Goal: Answer question/provide support

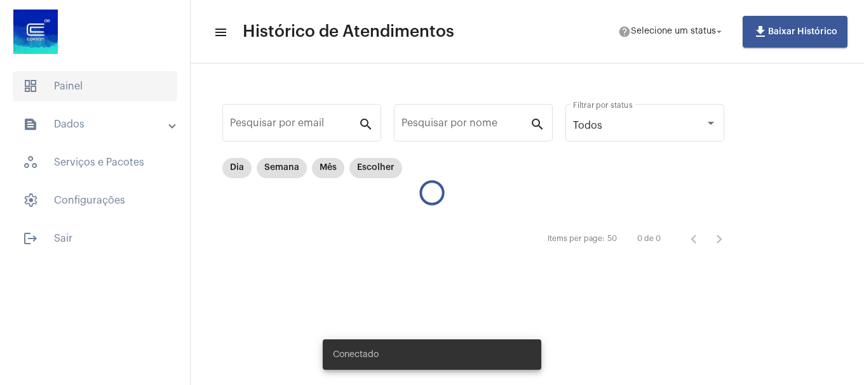
click at [58, 86] on span "dashboard Painel" at bounding box center [95, 86] width 164 height 30
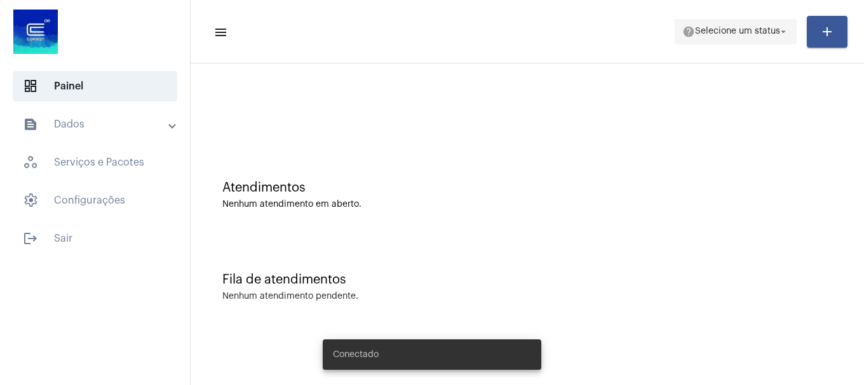
click at [709, 37] on span "help Selecione um status arrow_drop_down" at bounding box center [735, 31] width 107 height 23
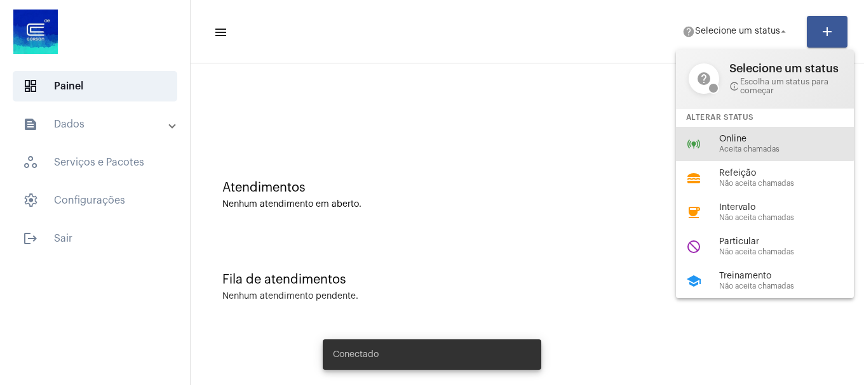
click at [744, 133] on div "online_prediction Online Aceita chamadas" at bounding box center [775, 144] width 198 height 34
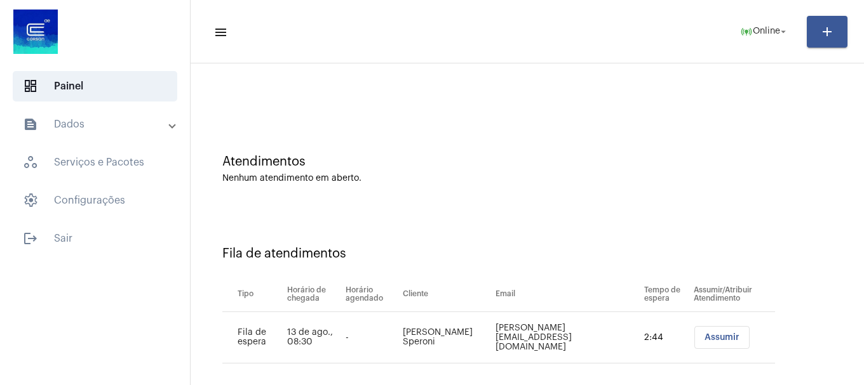
scroll to position [39, 0]
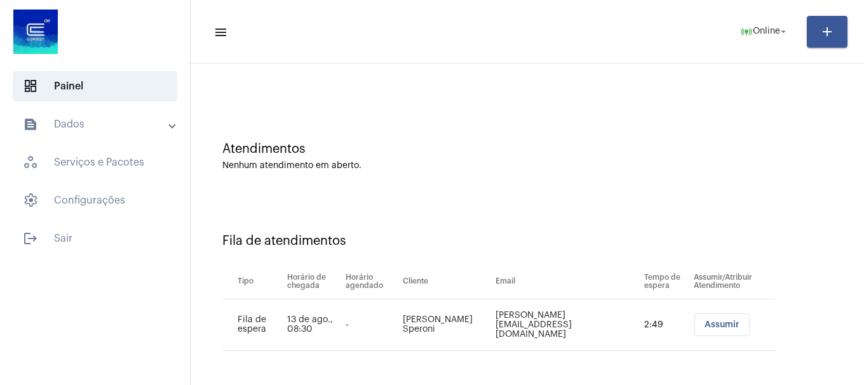
click at [705, 334] on button "Assumir" at bounding box center [721, 325] width 55 height 23
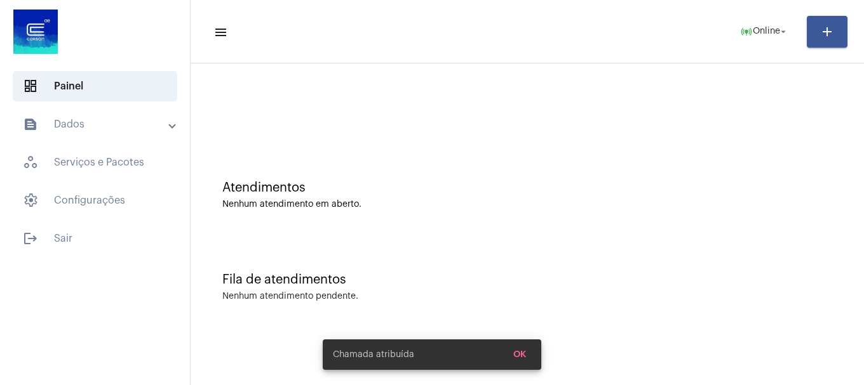
scroll to position [0, 0]
click at [519, 354] on span "OK" at bounding box center [519, 354] width 13 height 9
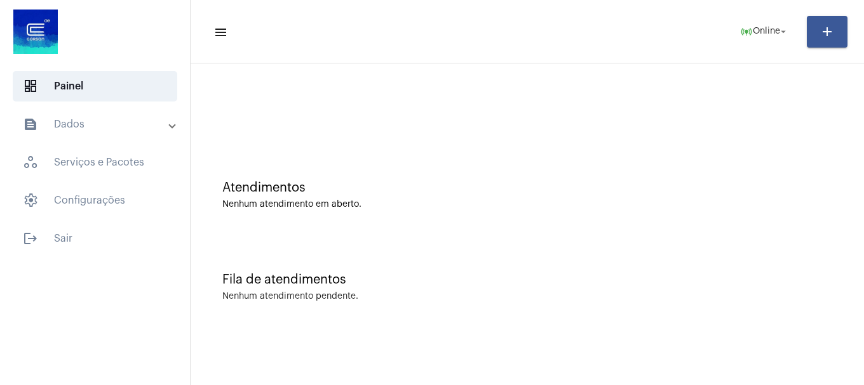
click at [519, 354] on span "OK" at bounding box center [519, 354] width 13 height 9
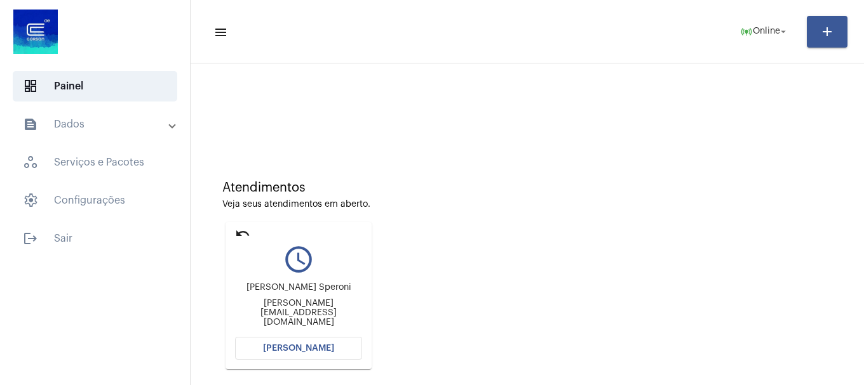
click at [337, 352] on button "[PERSON_NAME]" at bounding box center [298, 348] width 127 height 23
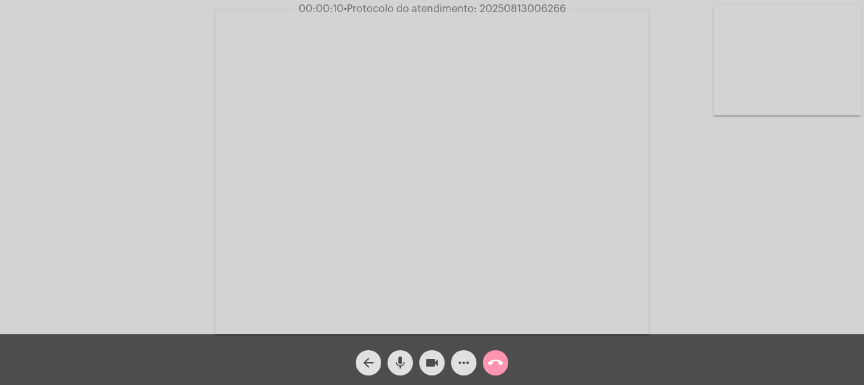
click at [782, 78] on video at bounding box center [786, 60] width 147 height 110
click at [193, 172] on video at bounding box center [168, 171] width 147 height 110
click at [405, 371] on mat-icon "mic" at bounding box center [399, 363] width 15 height 15
click at [747, 42] on video at bounding box center [786, 60] width 147 height 110
click at [395, 374] on span "mic_off" at bounding box center [399, 362] width 15 height 25
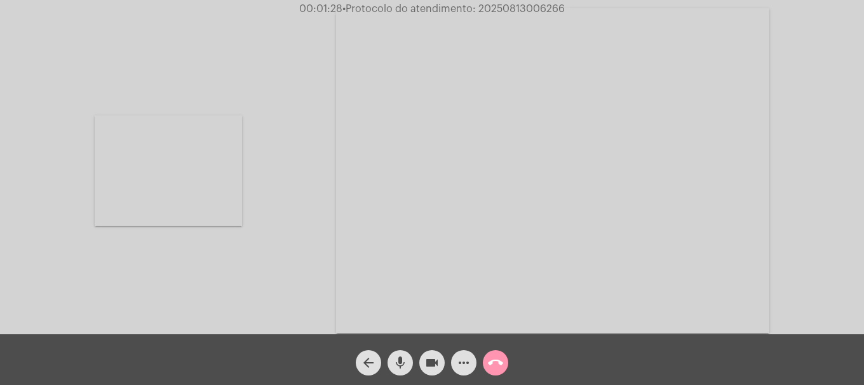
click at [397, 361] on mat-icon "mic" at bounding box center [399, 363] width 15 height 15
click at [215, 213] on video at bounding box center [168, 171] width 147 height 110
click at [777, 87] on video at bounding box center [786, 60] width 147 height 110
click at [396, 378] on div "arrow_back mic_off videocam more_horiz call_end" at bounding box center [432, 360] width 864 height 51
click at [396, 366] on mat-icon "mic_off" at bounding box center [399, 363] width 15 height 15
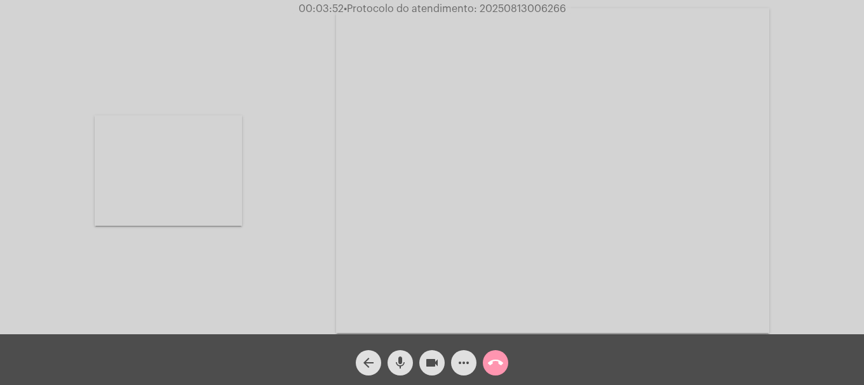
click at [182, 164] on video at bounding box center [168, 171] width 147 height 110
click at [773, 83] on video at bounding box center [786, 60] width 147 height 110
click at [216, 192] on video at bounding box center [168, 171] width 147 height 110
click at [506, 8] on span "• Protocolo do atendimento: 20250813006266" at bounding box center [452, 9] width 222 height 10
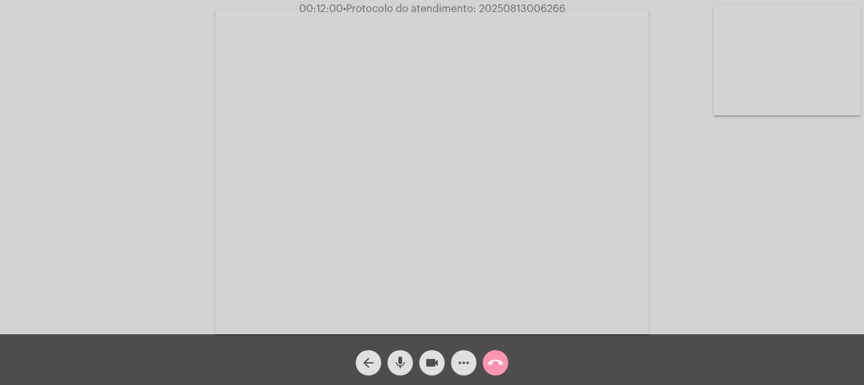
copy span "20250813006266"
click at [456, 361] on mat-icon "more_horiz" at bounding box center [463, 363] width 15 height 15
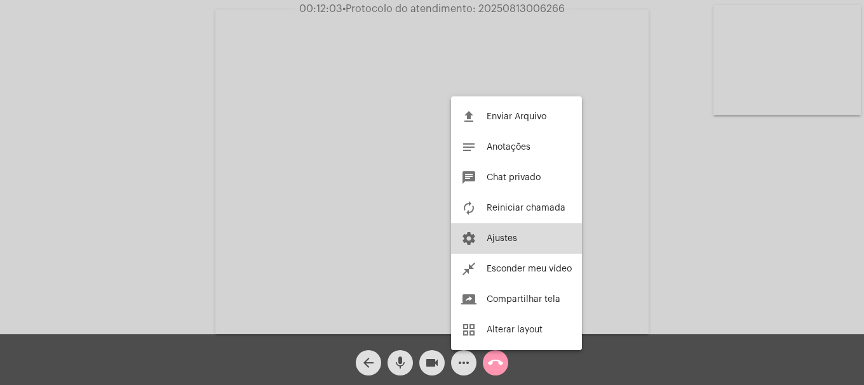
click at [493, 242] on span "Ajustes" at bounding box center [501, 238] width 30 height 9
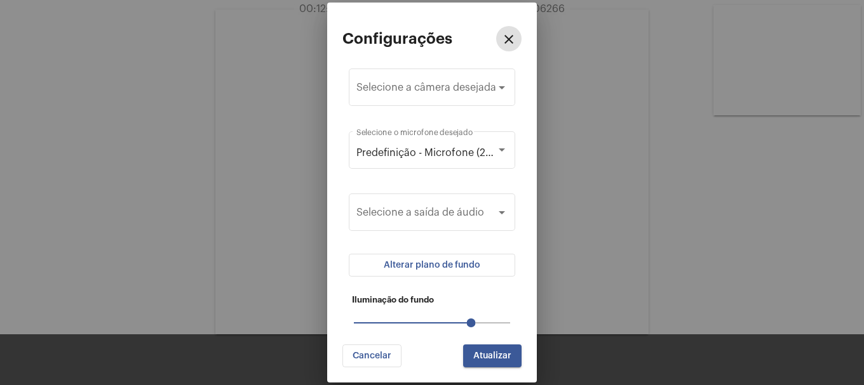
click at [504, 43] on mat-icon "close" at bounding box center [508, 39] width 15 height 15
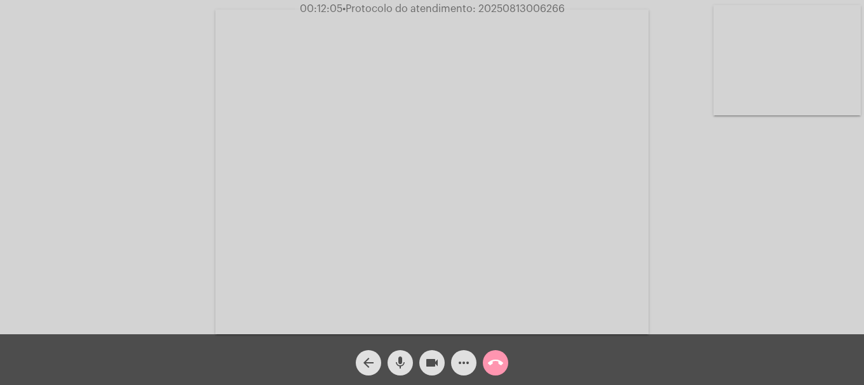
click at [465, 364] on mat-icon "more_horiz" at bounding box center [463, 363] width 15 height 15
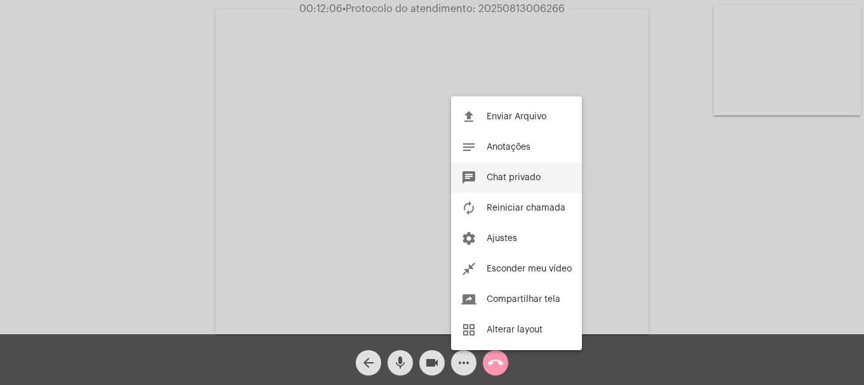
click at [498, 180] on span "Chat privado" at bounding box center [513, 177] width 54 height 9
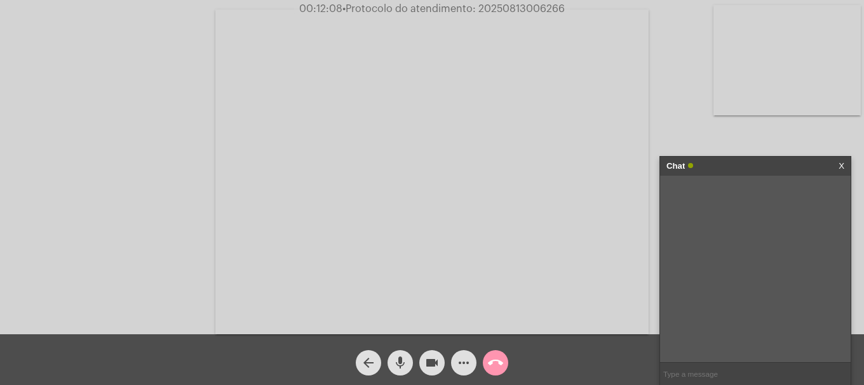
click at [716, 371] on input "text" at bounding box center [755, 374] width 190 height 22
paste input "20250813006266"
type input "20250813006266"
click at [488, 363] on mat-icon "call_end" at bounding box center [495, 363] width 15 height 15
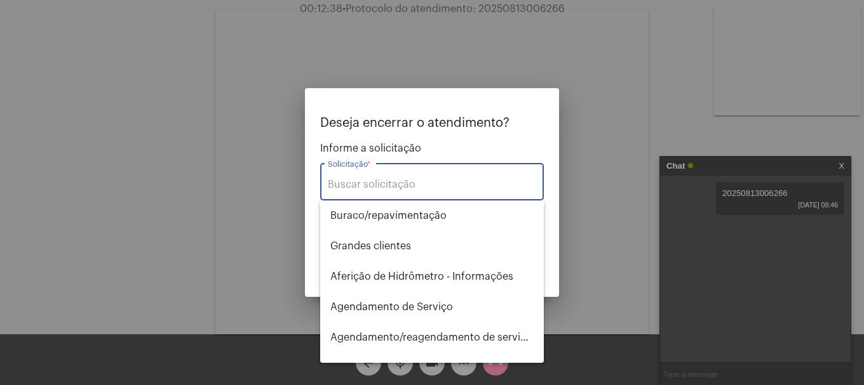
click at [409, 184] on input "Solicitação *" at bounding box center [432, 184] width 208 height 11
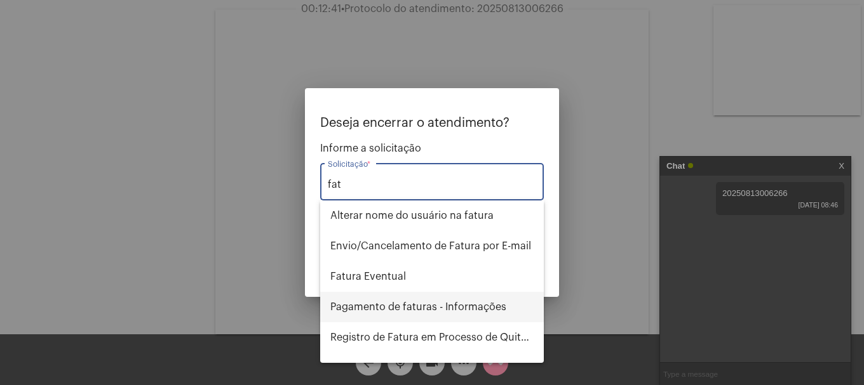
click at [444, 300] on span "Pagamento de faturas - Informações" at bounding box center [431, 307] width 203 height 30
type input "Pagamento de faturas - Informações"
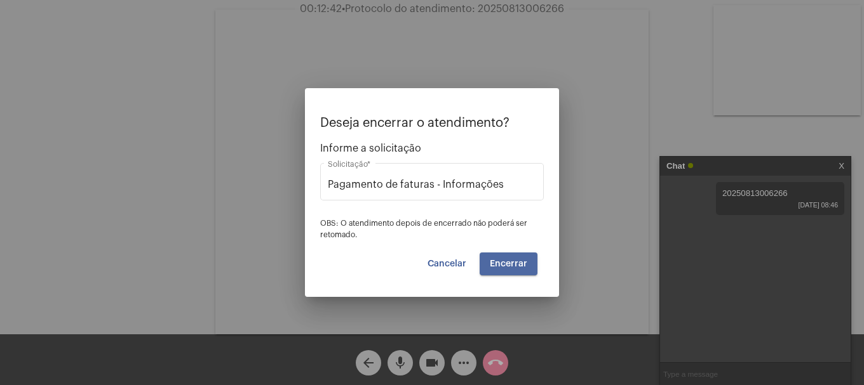
click at [511, 260] on span "Encerrar" at bounding box center [508, 264] width 37 height 9
